Goal: Information Seeking & Learning: Learn about a topic

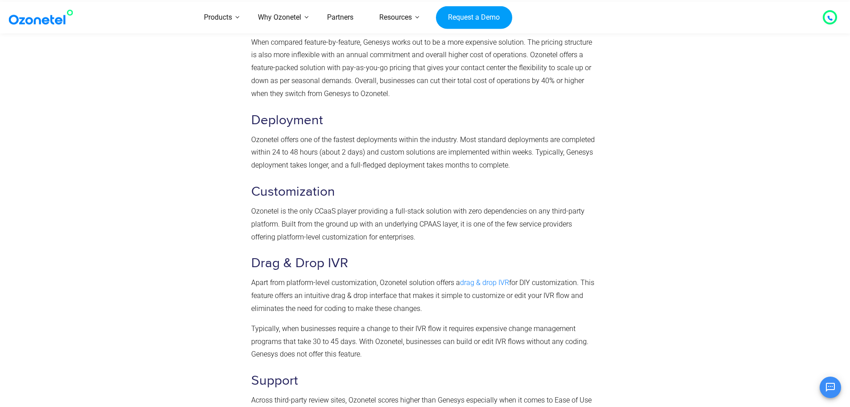
scroll to position [3125, 0]
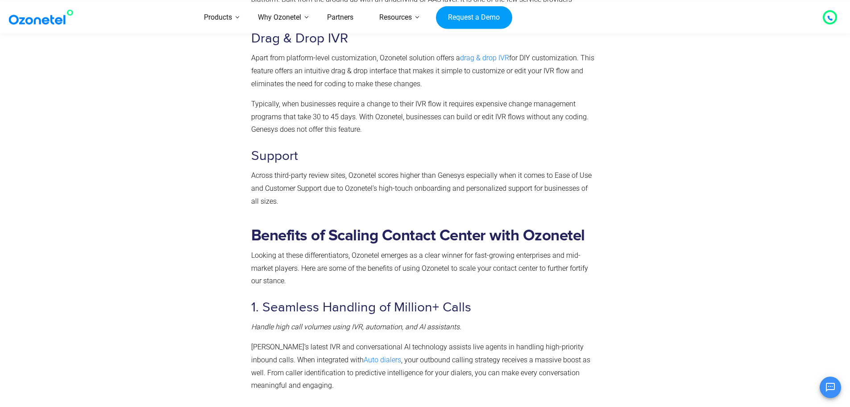
click at [36, 19] on img at bounding box center [43, 17] width 72 height 16
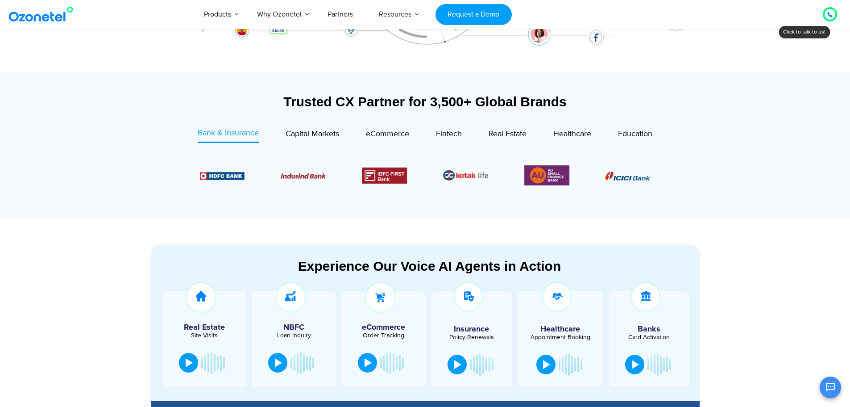
scroll to position [236, 0]
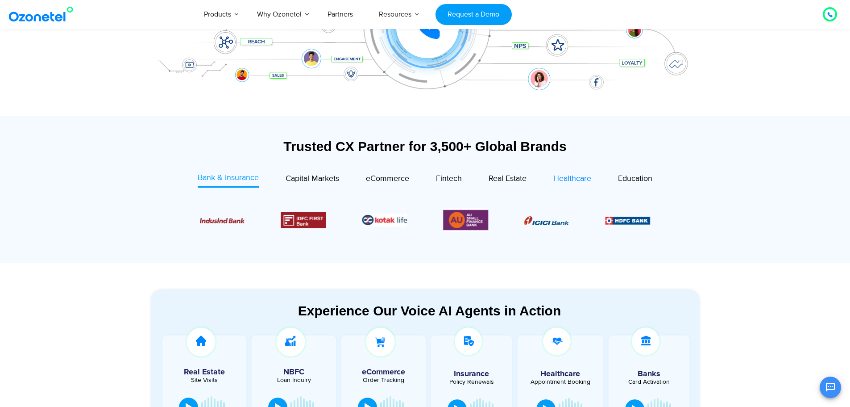
click at [570, 177] on span "Healthcare" at bounding box center [573, 179] width 38 height 10
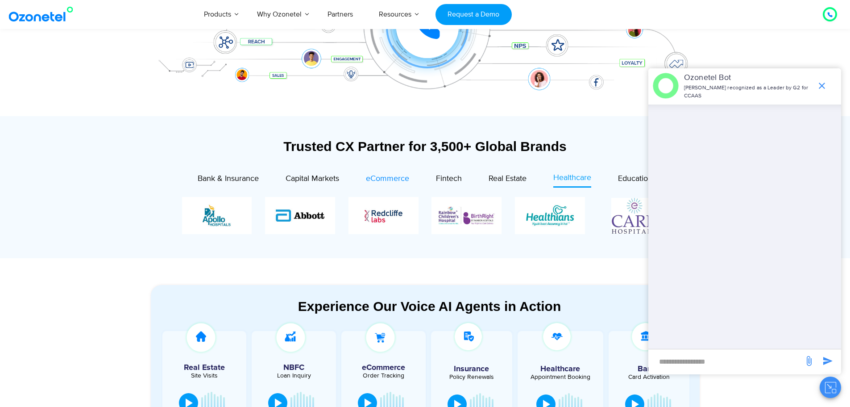
click at [373, 178] on span "eCommerce" at bounding box center [387, 179] width 43 height 10
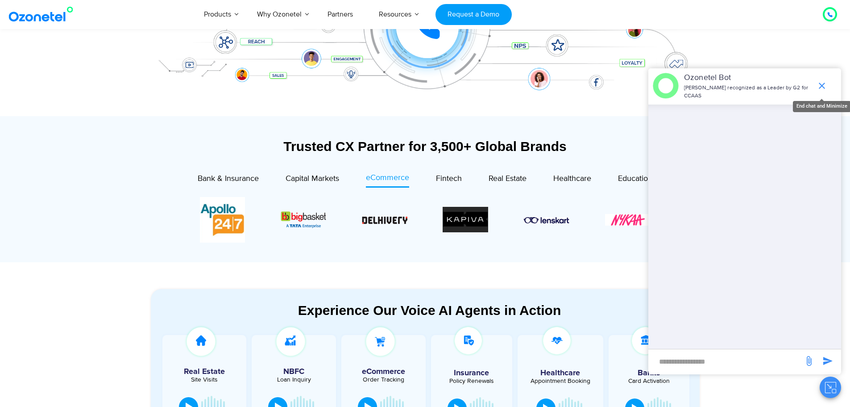
click at [820, 85] on icon "end chat or minimize" at bounding box center [822, 85] width 11 height 11
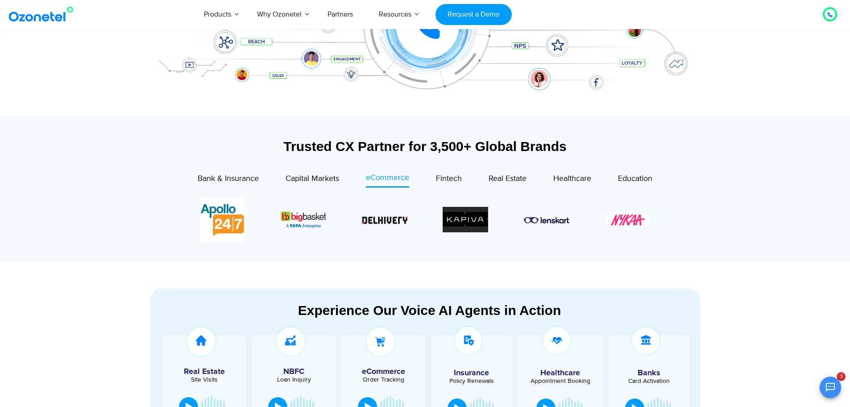
drag, startPoint x: 556, startPoint y: 229, endPoint x: 264, endPoint y: 224, distance: 292.0
click at [271, 225] on div "Image Carousel" at bounding box center [425, 220] width 451 height 46
drag, startPoint x: 240, startPoint y: 218, endPoint x: 680, endPoint y: 220, distance: 440.1
click at [679, 220] on section at bounding box center [425, 219] width 522 height 72
click at [323, 179] on span "Capital Markets" at bounding box center [313, 179] width 54 height 10
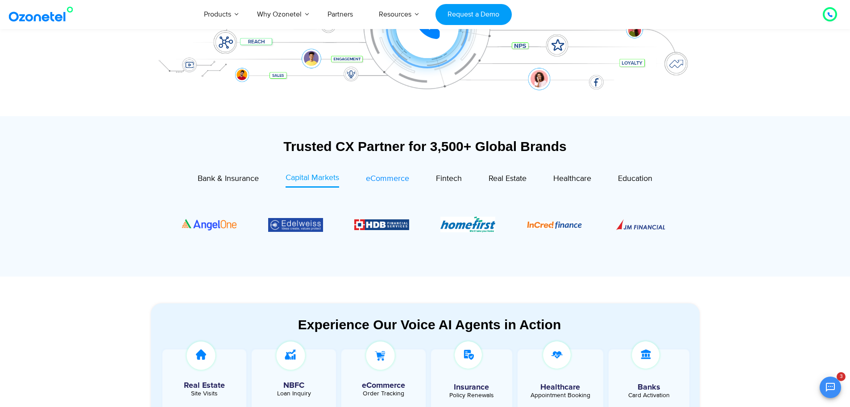
click at [370, 180] on span "eCommerce" at bounding box center [387, 179] width 43 height 10
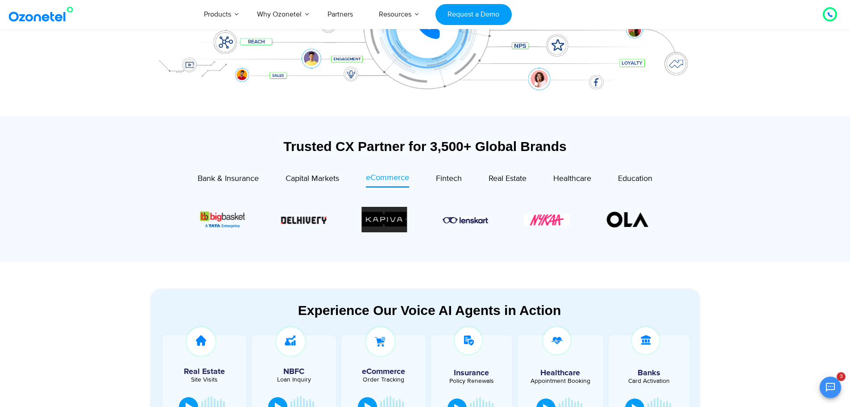
click at [425, 174] on div "Fintech" at bounding box center [435, 180] width 53 height 16
click at [458, 188] on section at bounding box center [425, 219] width 522 height 72
click at [450, 182] on span "Fintech" at bounding box center [449, 179] width 26 height 10
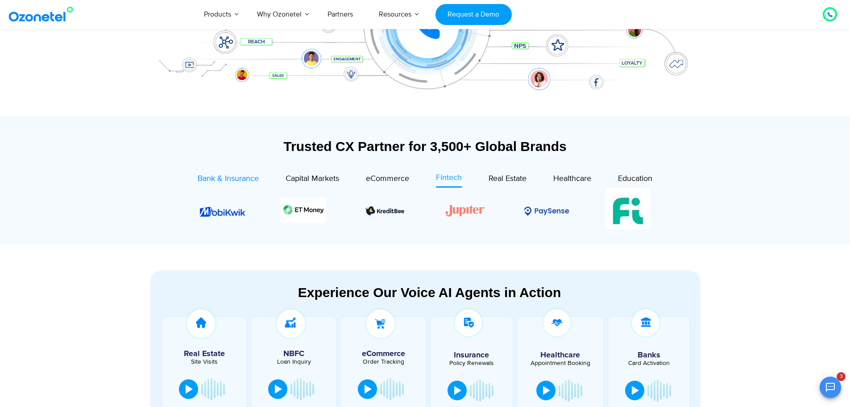
click at [227, 183] on span "Bank & Insurance" at bounding box center [228, 179] width 61 height 10
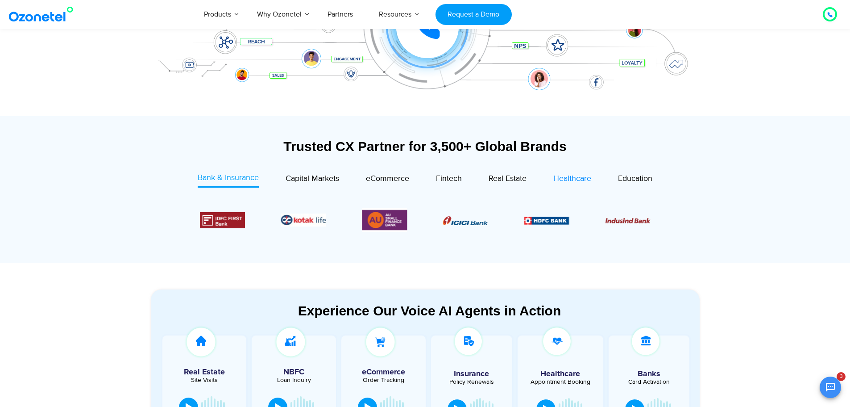
click at [560, 186] on link "Healthcare" at bounding box center [573, 180] width 38 height 16
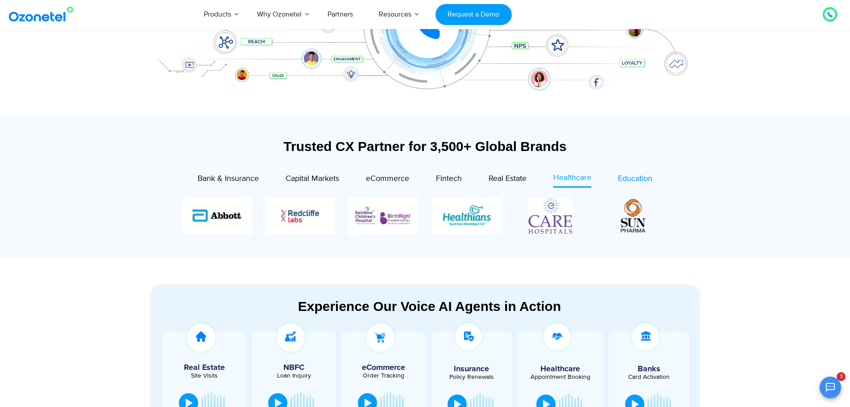
click at [621, 175] on span "Education" at bounding box center [635, 179] width 34 height 10
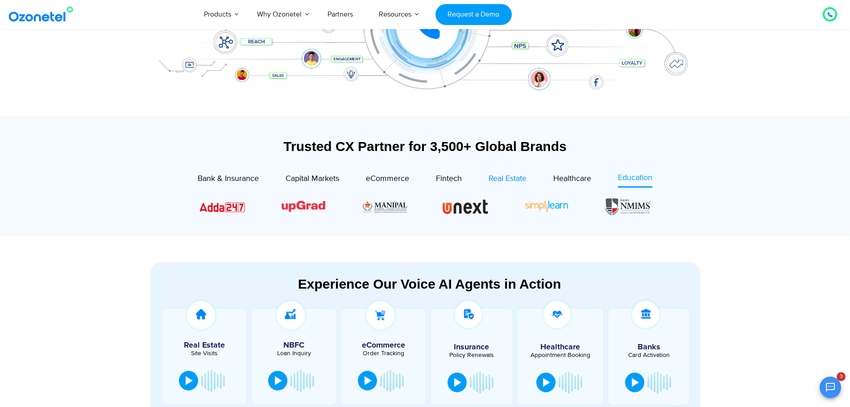
click at [499, 179] on span "Real Estate" at bounding box center [508, 179] width 38 height 10
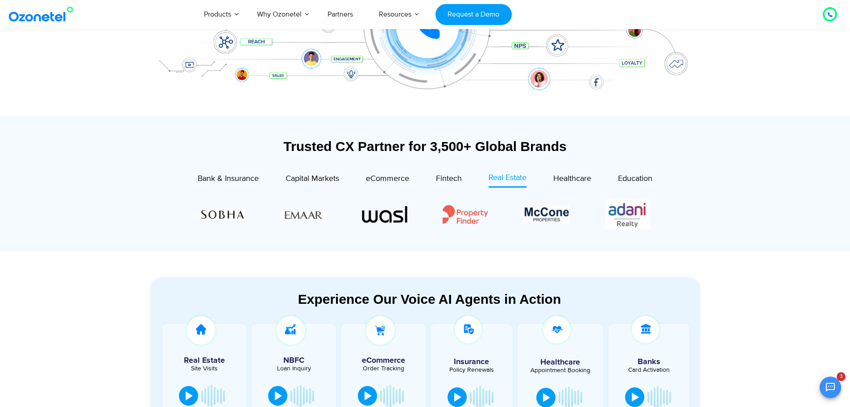
click at [473, 173] on div "Real Estate" at bounding box center [494, 180] width 65 height 16
click at [466, 177] on div "Real Estate" at bounding box center [494, 180] width 65 height 16
click at [454, 181] on span "Fintech" at bounding box center [449, 179] width 26 height 10
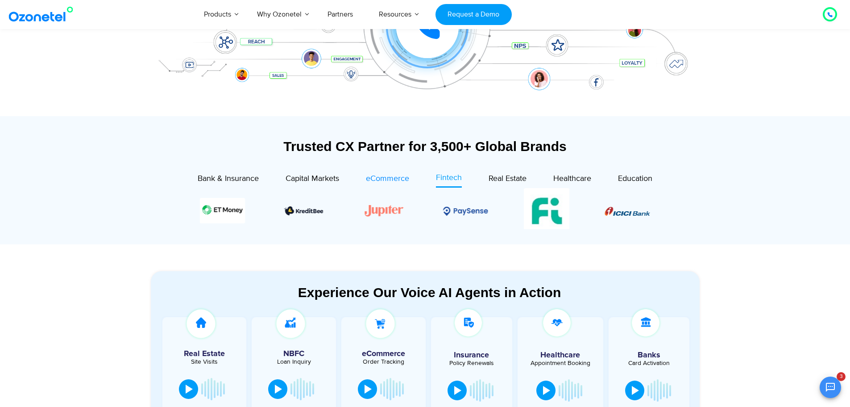
click at [392, 180] on span "eCommerce" at bounding box center [387, 179] width 43 height 10
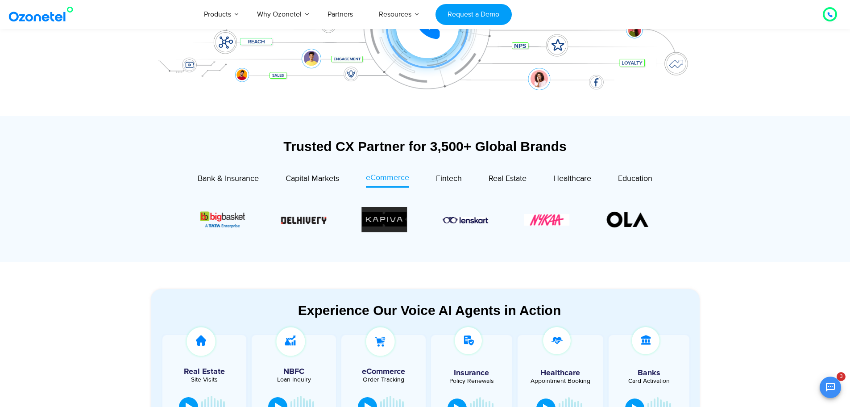
click at [286, 186] on link "Capital Markets" at bounding box center [313, 180] width 54 height 16
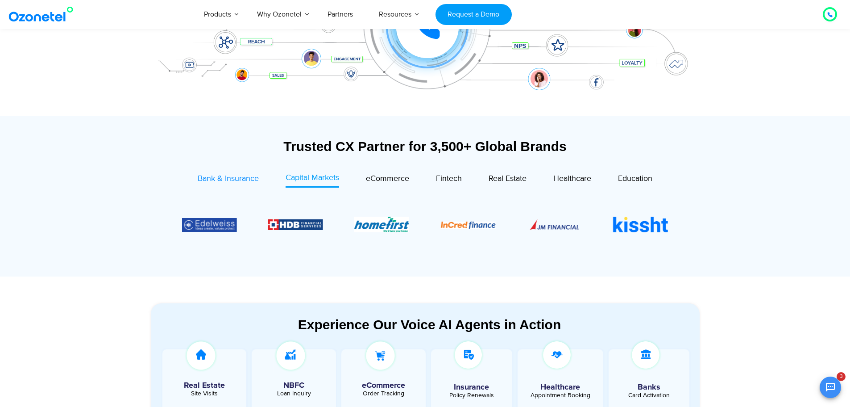
click at [215, 186] on link "Bank & Insurance" at bounding box center [228, 180] width 61 height 16
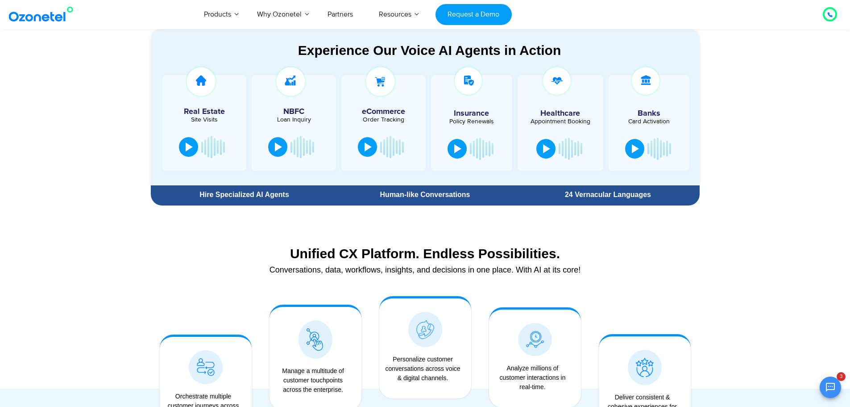
scroll to position [504, 0]
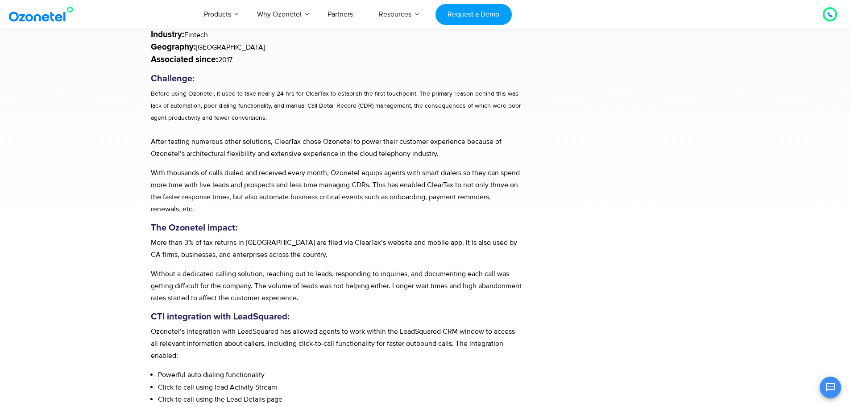
scroll to position [268, 0]
